Goal: Information Seeking & Learning: Learn about a topic

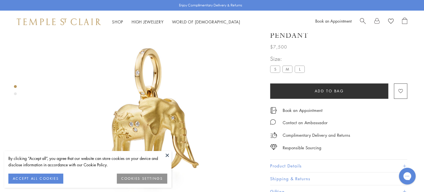
click at [166, 155] on button at bounding box center [167, 155] width 8 height 8
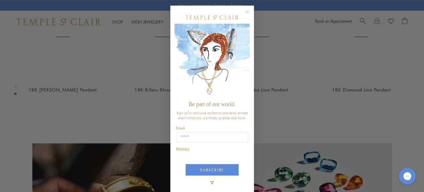
scroll to position [340, 0]
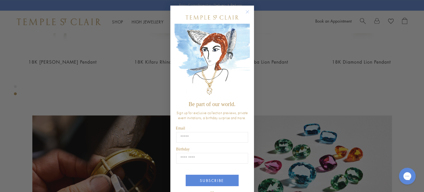
click at [245, 12] on circle "Close dialog" at bounding box center [247, 12] width 7 height 7
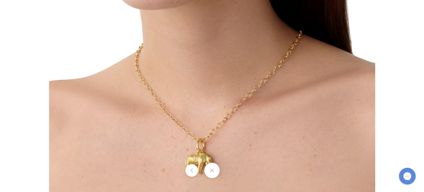
click at [219, 173] on button at bounding box center [211, 170] width 15 height 15
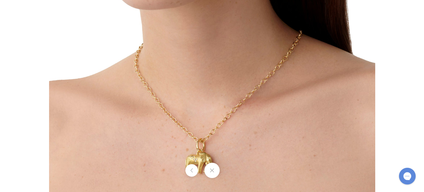
click at [224, 142] on img at bounding box center [212, 29] width 326 height 326
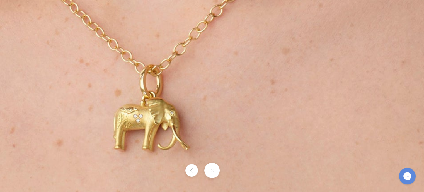
drag, startPoint x: 170, startPoint y: 167, endPoint x: 154, endPoint y: 96, distance: 73.1
click at [154, 96] on div at bounding box center [212, 96] width 424 height 192
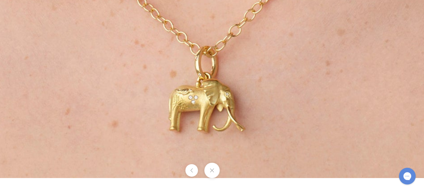
drag, startPoint x: 139, startPoint y: 99, endPoint x: 216, endPoint y: 32, distance: 102.1
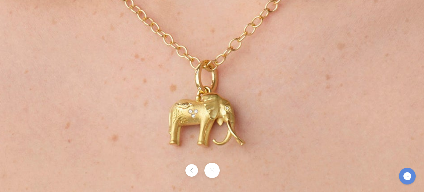
click at [215, 170] on button at bounding box center [211, 170] width 15 height 15
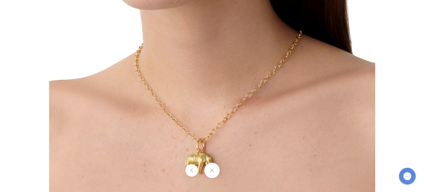
click at [215, 170] on button at bounding box center [211, 170] width 15 height 15
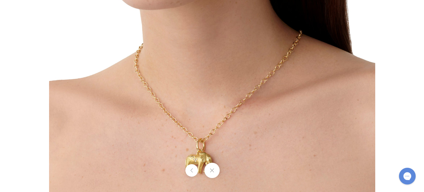
click at [212, 170] on button at bounding box center [211, 170] width 15 height 15
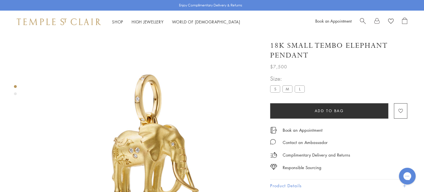
scroll to position [0, 0]
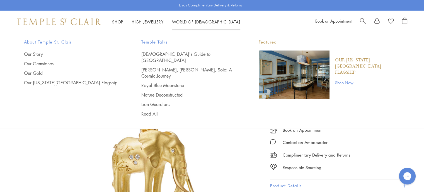
click at [188, 18] on li "World of Temple World of Temple About Temple St. Clair Our Story Our Gemstones …" at bounding box center [206, 21] width 68 height 7
click at [233, 111] on link "Read All" at bounding box center [188, 114] width 95 height 6
